Goal: Task Accomplishment & Management: Use online tool/utility

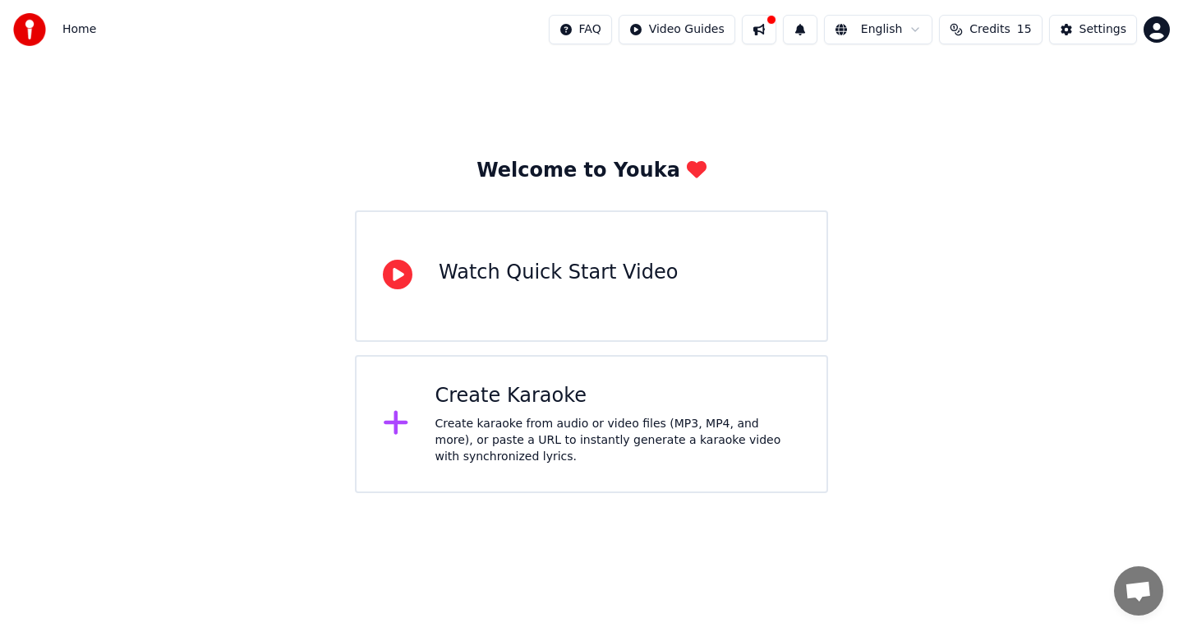
click at [653, 286] on div "Watch Quick Start Video" at bounding box center [591, 275] width 473 height 131
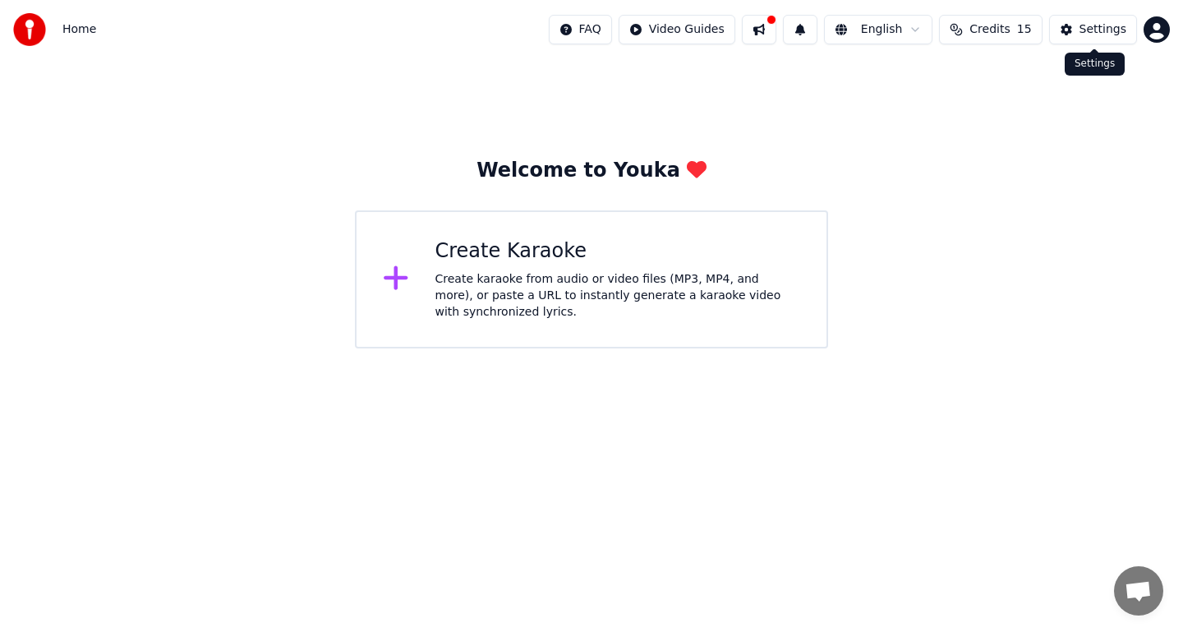
click at [1070, 26] on button "Settings" at bounding box center [1093, 30] width 88 height 30
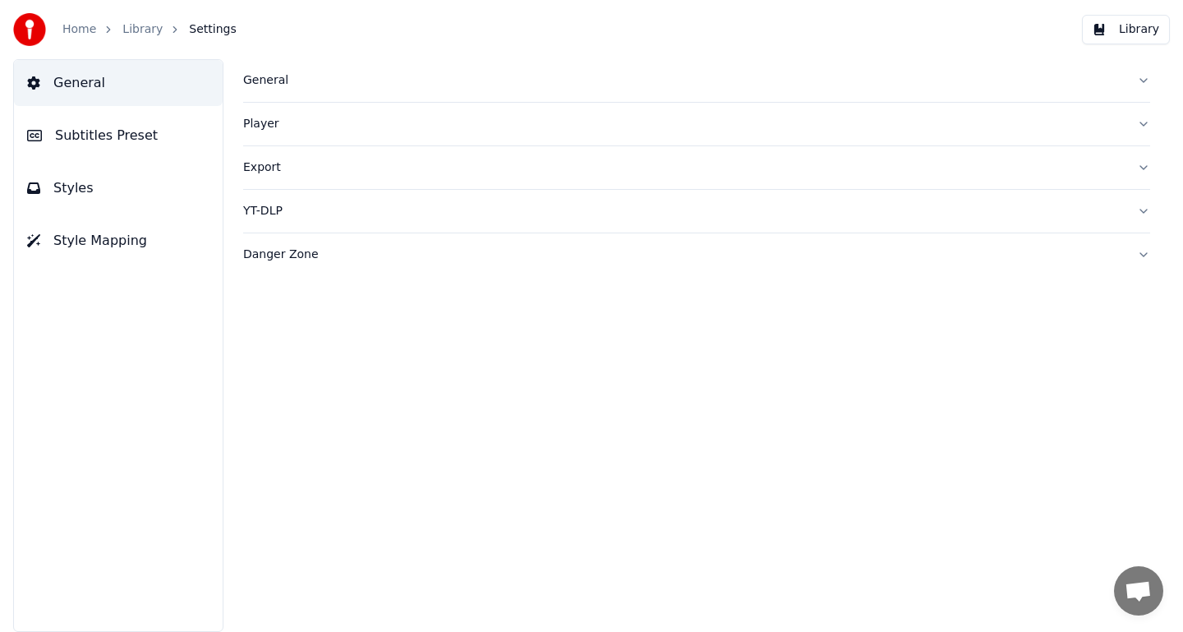
click at [82, 26] on link "Home" at bounding box center [79, 29] width 34 height 16
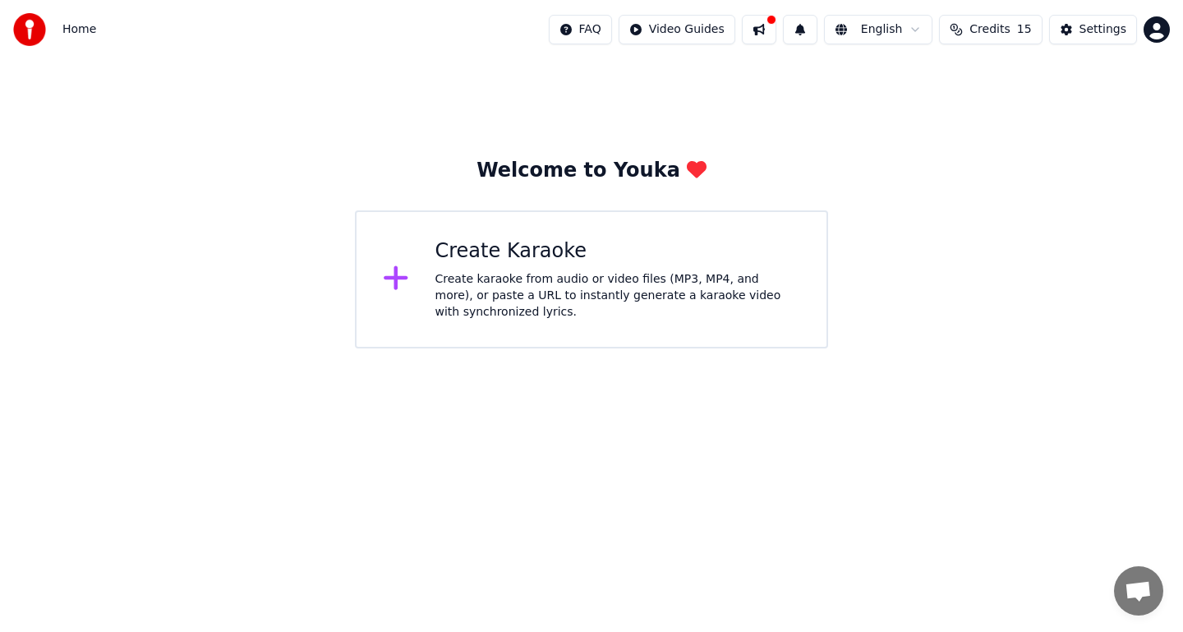
click at [391, 277] on icon at bounding box center [396, 278] width 26 height 30
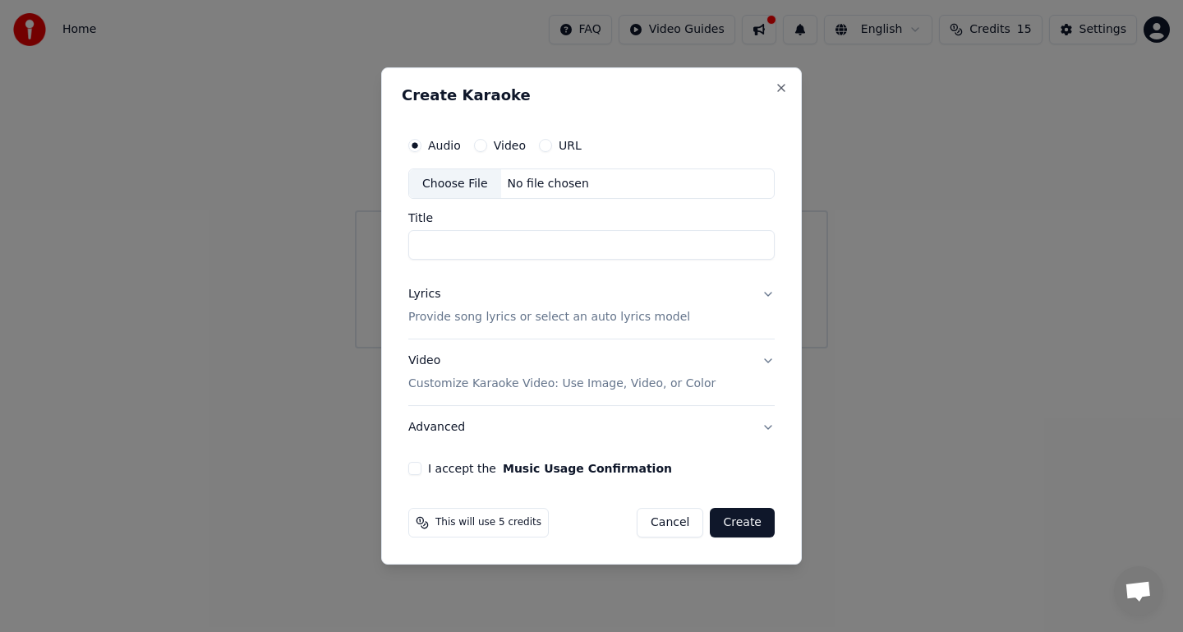
click at [563, 144] on label "URL" at bounding box center [570, 146] width 23 height 12
click at [552, 144] on button "URL" at bounding box center [545, 145] width 13 height 13
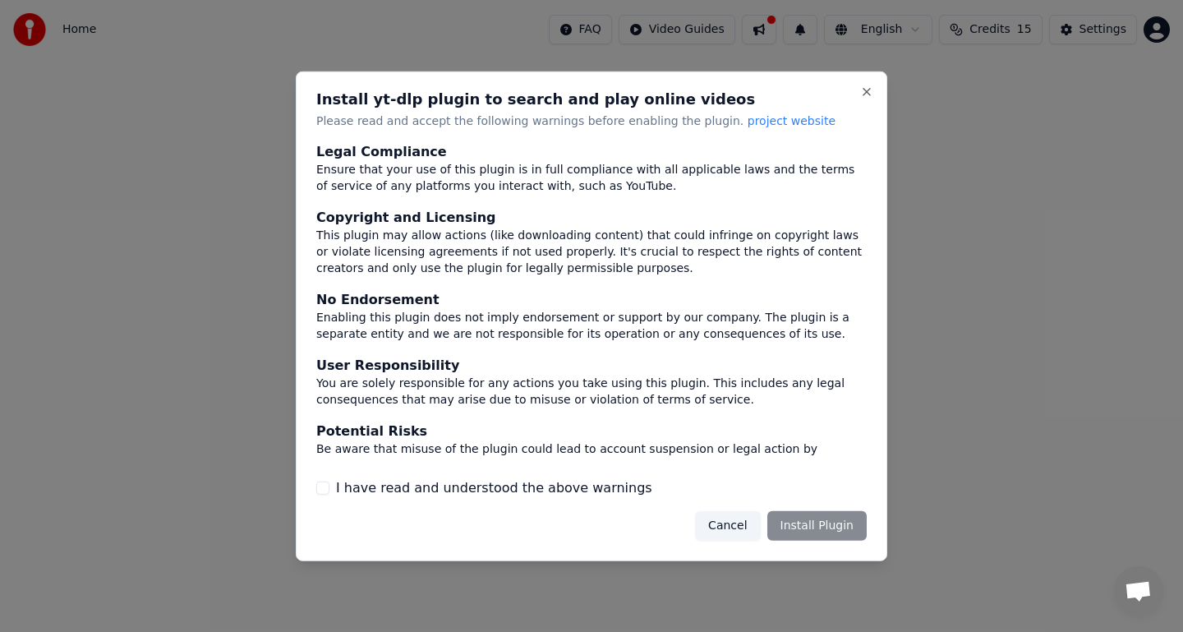
click at [832, 527] on div "Cancel Install Plugin" at bounding box center [781, 526] width 172 height 30
click at [830, 535] on div "Cancel Install Plugin" at bounding box center [781, 526] width 172 height 30
click at [837, 512] on div "Cancel Install Plugin" at bounding box center [781, 526] width 172 height 30
click at [822, 545] on div "Install yt-dlp plugin to search and play online videos Please read and accept t…" at bounding box center [592, 316] width 592 height 490
click at [794, 526] on div "Cancel Install Plugin" at bounding box center [781, 526] width 172 height 30
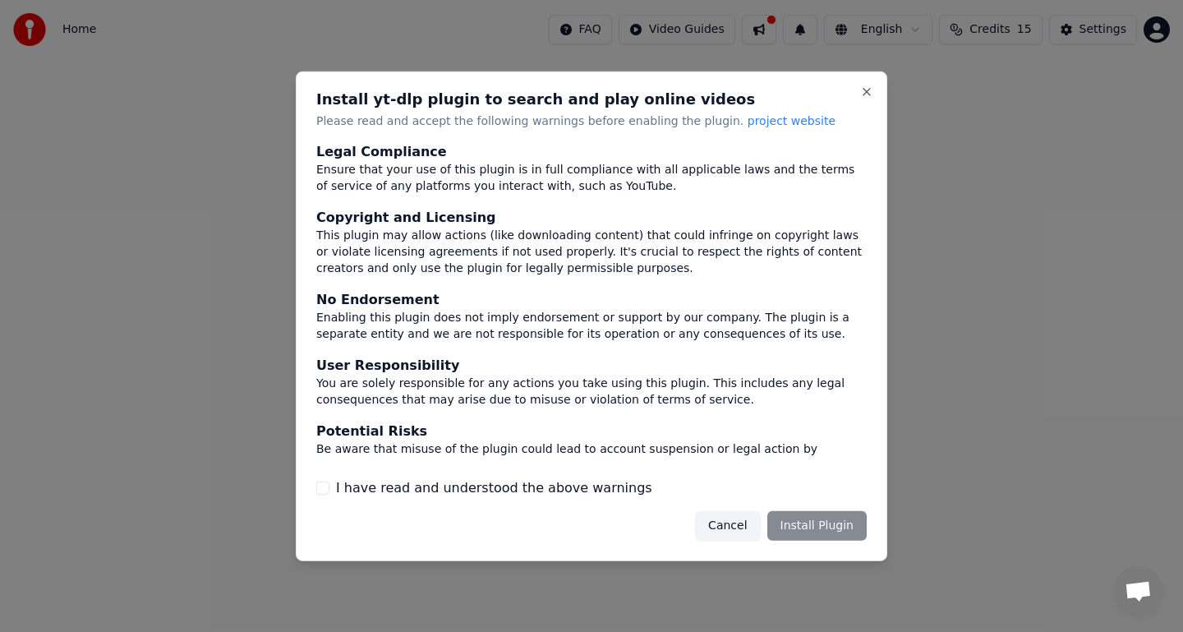
click at [737, 528] on button "Cancel" at bounding box center [727, 526] width 65 height 30
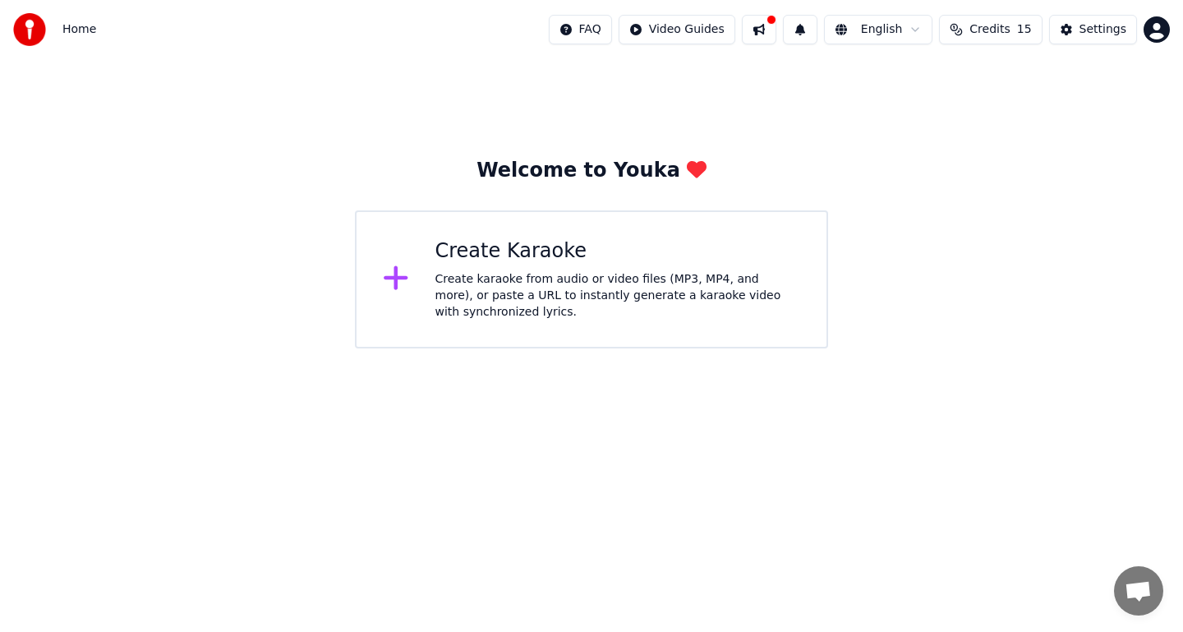
click at [503, 264] on div "Create Karaoke" at bounding box center [618, 251] width 366 height 26
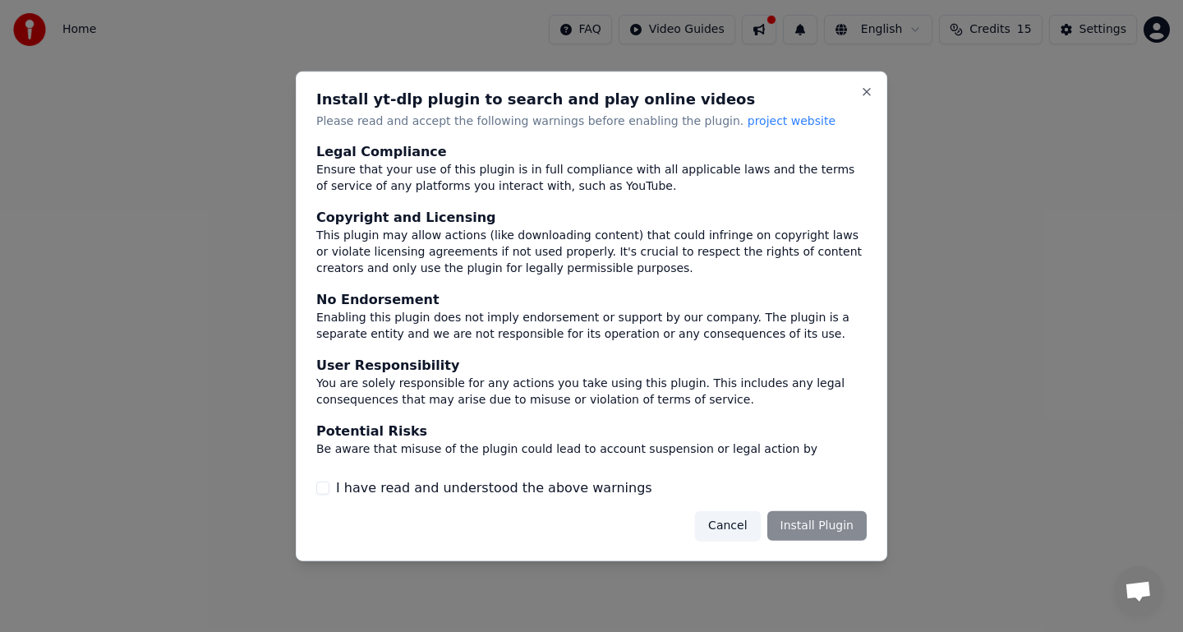
click at [325, 490] on button "I have read and understood the above warnings" at bounding box center [322, 487] width 13 height 13
click at [813, 519] on button "Install Plugin" at bounding box center [816, 526] width 99 height 30
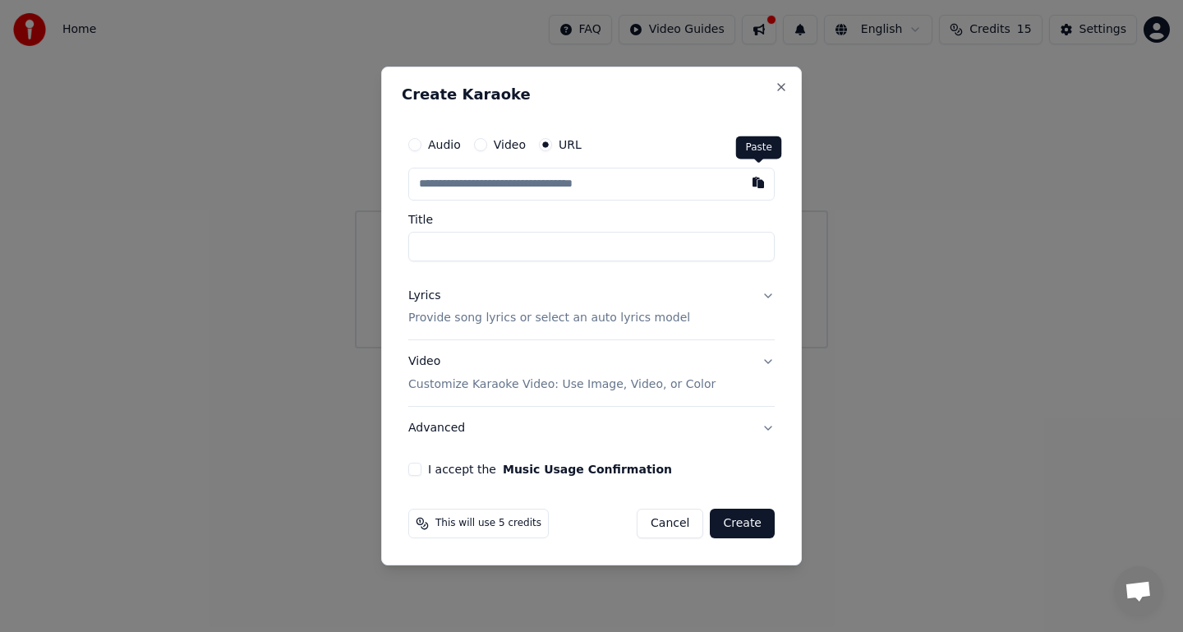
click at [757, 189] on button "button" at bounding box center [758, 183] width 33 height 30
click at [744, 165] on div "Audio Video URL" at bounding box center [591, 164] width 366 height 72
click at [760, 179] on button "button" at bounding box center [758, 183] width 33 height 30
click at [696, 183] on input "text" at bounding box center [591, 184] width 366 height 33
click at [781, 86] on button "Close" at bounding box center [781, 87] width 13 height 13
